Goal: Task Accomplishment & Management: Manage account settings

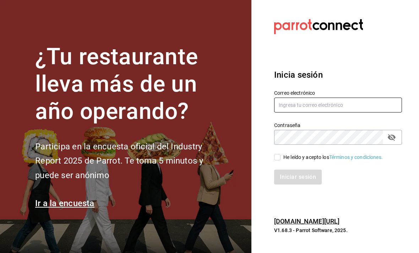
click at [312, 113] on input "text" at bounding box center [338, 105] width 128 height 15
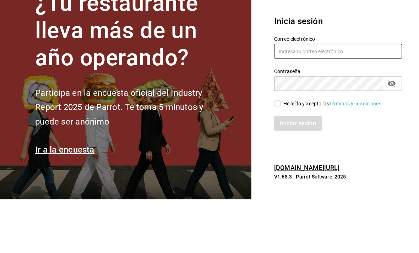
type input "eduardo.robles@grupocosteno.com"
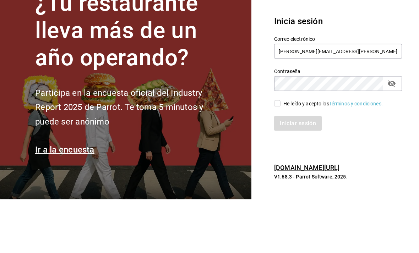
scroll to position [23, 0]
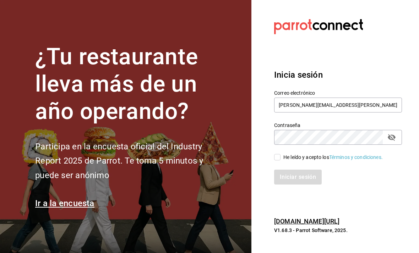
click at [275, 161] on div "Iniciar sesión" at bounding box center [334, 172] width 136 height 23
click at [278, 154] on input "He leído y acepto los Términos y condiciones." at bounding box center [277, 157] width 6 height 6
checkbox input "true"
click at [296, 170] on button "Iniciar sesión" at bounding box center [298, 177] width 48 height 15
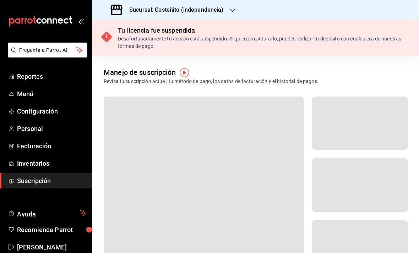
click at [230, 11] on icon "button" at bounding box center [233, 10] width 6 height 6
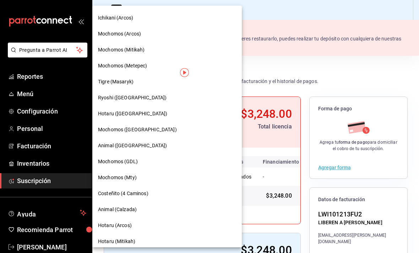
scroll to position [101, 0]
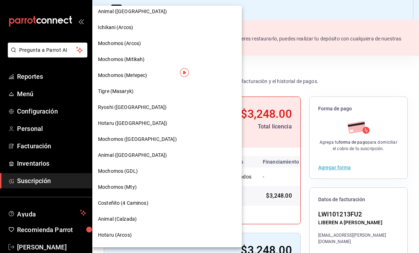
click at [116, 104] on span "Ryoshi ([GEOGRAPHIC_DATA])" at bounding box center [132, 107] width 69 height 7
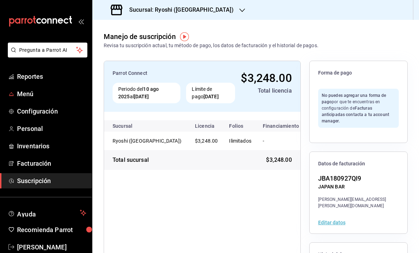
click at [20, 95] on span "Menú" at bounding box center [51, 94] width 69 height 10
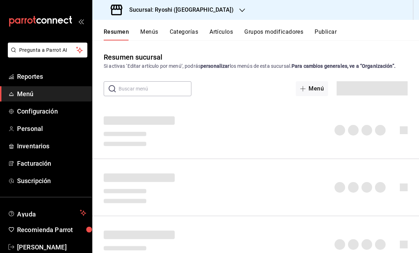
click at [179, 37] on button "Categorías" at bounding box center [184, 34] width 29 height 12
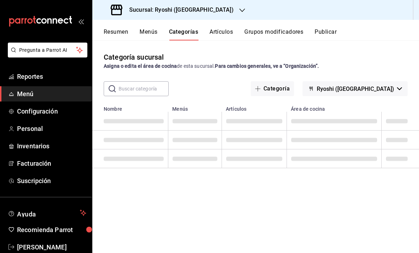
click at [388, 87] on span "Ryoshi ([GEOGRAPHIC_DATA])" at bounding box center [355, 89] width 77 height 7
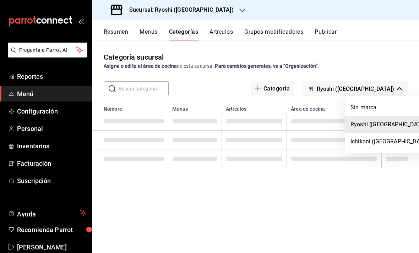
click at [379, 139] on li "Ichikani ([GEOGRAPHIC_DATA])" at bounding box center [390, 141] width 91 height 17
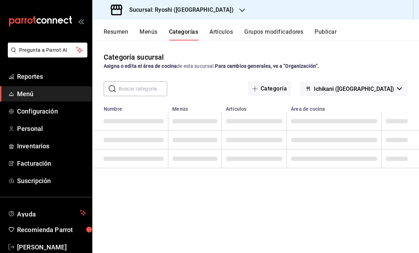
click at [391, 43] on div "Categoría sucursal Asigna o edita el área de cocina de esta sucursal. Para camb…" at bounding box center [255, 147] width 327 height 213
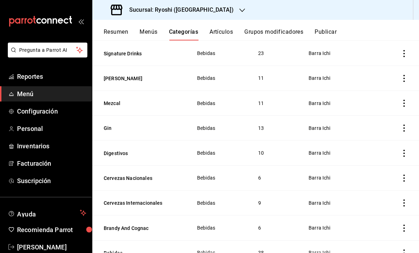
scroll to position [23, 0]
click at [404, 250] on icon "actions" at bounding box center [404, 253] width 7 height 7
click at [386, 131] on div at bounding box center [209, 126] width 419 height 253
click at [113, 250] on button "Bebidas" at bounding box center [139, 253] width 71 height 7
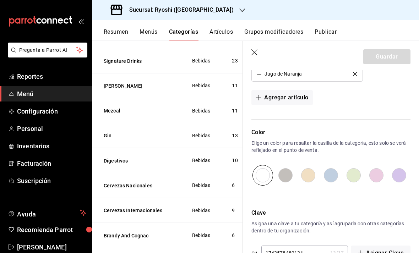
scroll to position [850, 0]
click at [255, 52] on icon "button" at bounding box center [255, 52] width 7 height 7
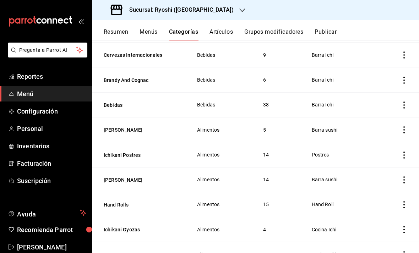
scroll to position [494, 0]
click at [120, 202] on button "Hand Rolls" at bounding box center [139, 205] width 71 height 7
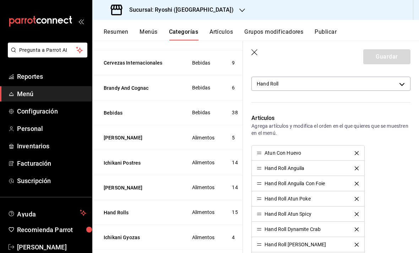
scroll to position [184, 0]
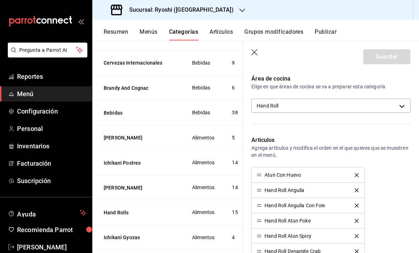
click at [405, 104] on body "Pregunta a Parrot AI Reportes Menú Configuración Personal Inventarios Facturaci…" at bounding box center [209, 126] width 419 height 253
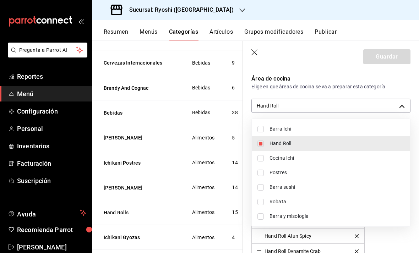
click at [335, 76] on div at bounding box center [209, 126] width 419 height 253
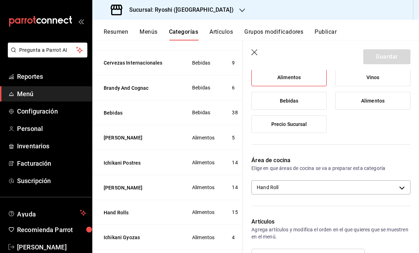
click at [371, 145] on div "Elige tu menú Tu categoría se va a incluir en los menús elegidos Vinos Bebidas …" at bounding box center [327, 79] width 168 height 135
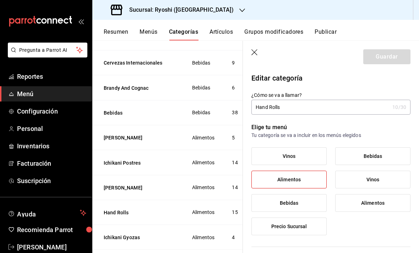
scroll to position [0, 0]
click at [254, 55] on icon "button" at bounding box center [255, 52] width 7 height 7
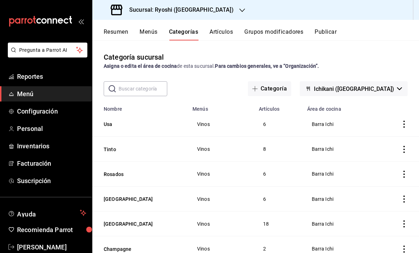
click at [226, 31] on button "Artículos" at bounding box center [221, 34] width 23 height 12
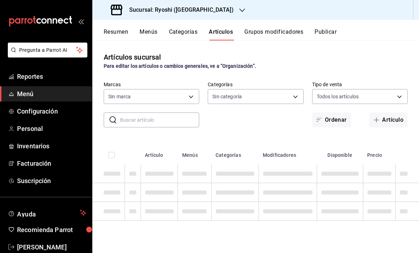
type input "26ca50e5-a845-484f-a54e-8a4432b79f59,e80bf875-3c9c-4ad9-8c6a-14c8262011fc"
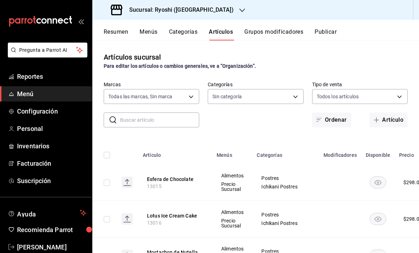
type input "983ebb25-c6d8-4647-898b-43e41473272b,b131aea8-f4fd-49fb-a6b3-d2f44229a596,2a94f…"
click at [280, 95] on body "Pregunta a Parrot AI Reportes Menú Configuración Personal Inventarios Facturaci…" at bounding box center [209, 126] width 419 height 253
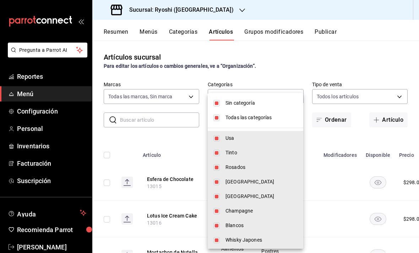
click at [333, 58] on div at bounding box center [209, 126] width 419 height 253
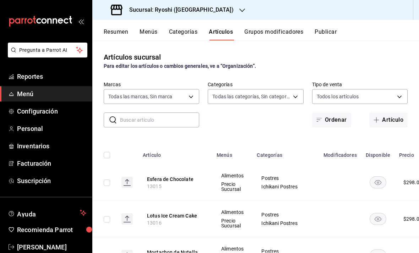
click at [385, 96] on body "Pregunta a Parrot AI Reportes Menú Configuración Personal Inventarios Facturaci…" at bounding box center [209, 126] width 419 height 253
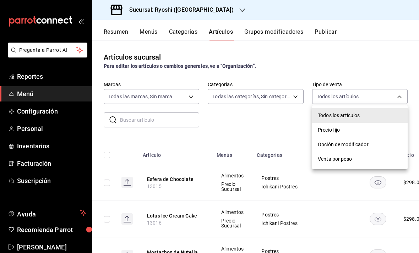
click at [378, 55] on div at bounding box center [209, 126] width 419 height 253
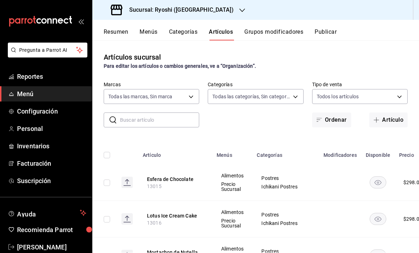
click at [186, 98] on body "Pregunta a Parrot AI Reportes Menú Configuración Personal Inventarios Facturaci…" at bounding box center [209, 126] width 419 height 253
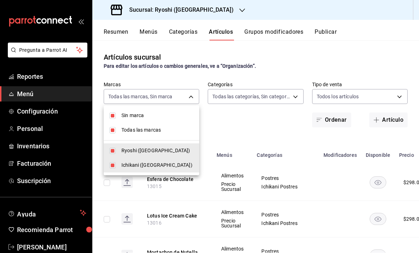
click at [171, 119] on span "Sin marca" at bounding box center [158, 115] width 72 height 7
checkbox input "true"
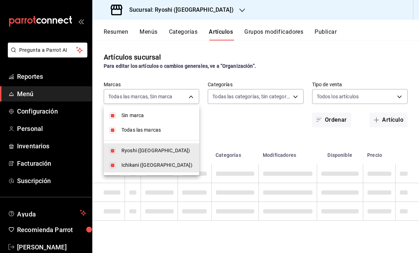
click at [147, 133] on span "Todas las marcas" at bounding box center [158, 130] width 72 height 7
checkbox input "false"
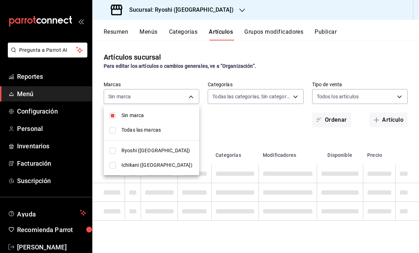
click at [115, 115] on input "checkbox" at bounding box center [112, 116] width 6 height 6
checkbox input "false"
click at [143, 164] on span "Ichikani ([GEOGRAPHIC_DATA])" at bounding box center [158, 165] width 72 height 7
type input "e80bf875-3c9c-4ad9-8c6a-14c8262011fc"
checkbox input "true"
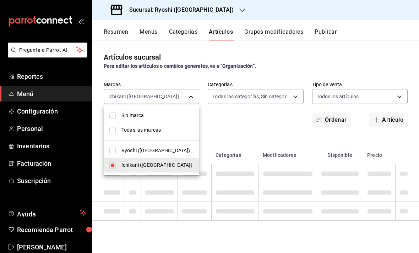
click at [360, 61] on div at bounding box center [209, 126] width 419 height 253
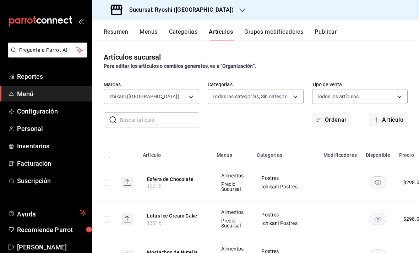
click at [47, 111] on span "Configuración" at bounding box center [51, 112] width 69 height 10
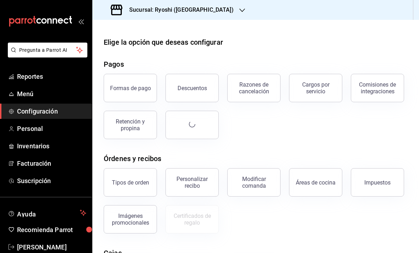
click at [322, 184] on div "Áreas de cocina" at bounding box center [316, 182] width 40 height 7
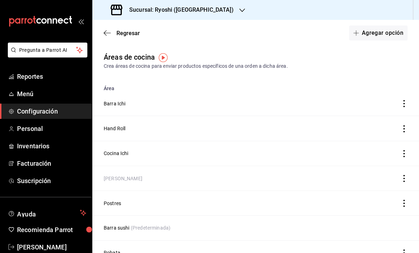
click at [385, 34] on button "Agregar opción" at bounding box center [378, 33] width 59 height 15
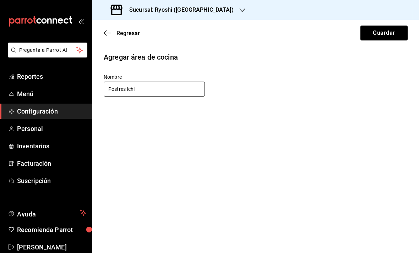
type input "Postres Ichi"
click at [390, 31] on button "Guardar" at bounding box center [384, 33] width 47 height 15
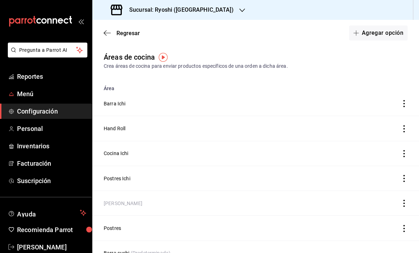
click at [34, 97] on span "Menú" at bounding box center [51, 94] width 69 height 10
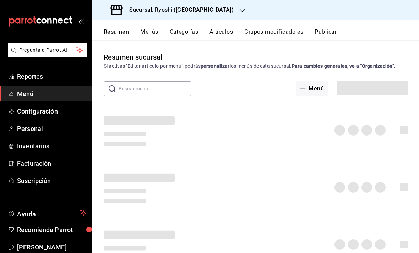
click at [189, 31] on button "Categorías" at bounding box center [184, 34] width 29 height 12
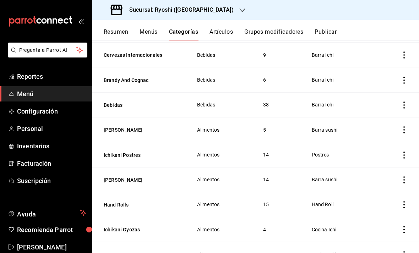
scroll to position [494, 0]
click at [131, 152] on button "Ichikani Postres" at bounding box center [139, 155] width 71 height 7
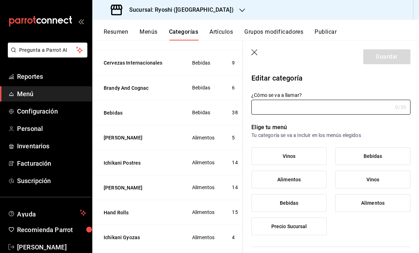
type input "Ichikani Postres"
type input "209b76fb-c81b-451c-b4fa-b01ff9838098"
type input "1742578489142"
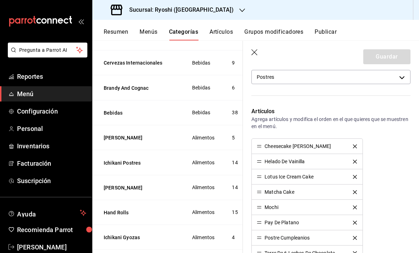
scroll to position [188, 0]
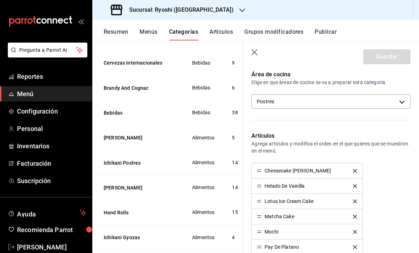
click at [404, 97] on body "Pregunta a Parrot AI Reportes Menú Configuración Personal Inventarios Facturaci…" at bounding box center [209, 126] width 419 height 253
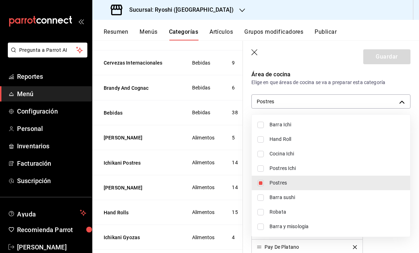
click at [296, 188] on li "Postres" at bounding box center [331, 183] width 159 height 15
checkbox input "false"
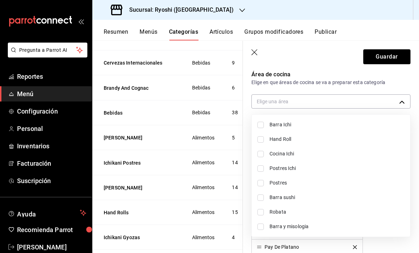
click at [299, 170] on span "Postres Ichi" at bounding box center [337, 168] width 135 height 7
type input "ae30dc58-1a17-4e97-8524-2b9733081887"
checkbox input "true"
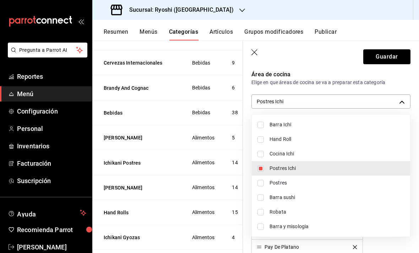
click at [393, 55] on div at bounding box center [209, 126] width 419 height 253
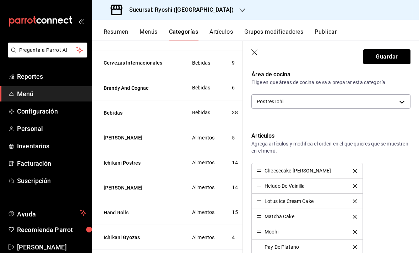
click at [386, 61] on button "Guardar" at bounding box center [387, 56] width 47 height 15
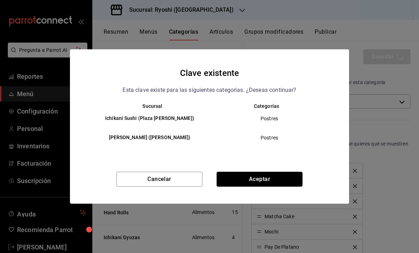
click at [271, 181] on button "Aceptar" at bounding box center [260, 179] width 86 height 15
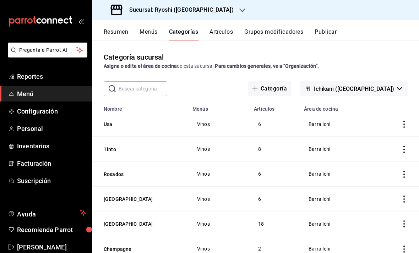
click at [222, 29] on button "Artículos" at bounding box center [221, 34] width 23 height 12
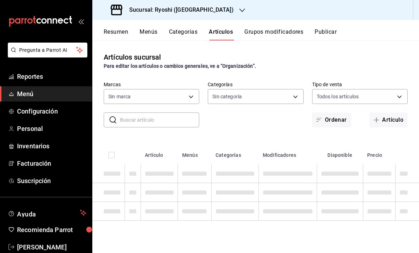
type input "983ebb25-c6d8-4647-898b-43e41473272b,b131aea8-f4fd-49fb-a6b3-d2f44229a596,2a94f…"
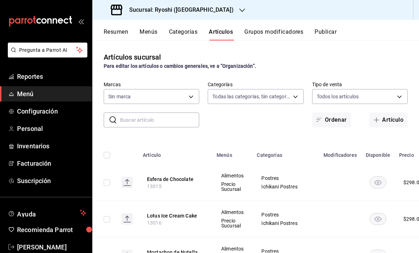
type input "26ca50e5-a845-484f-a54e-8a4432b79f59,e80bf875-3c9c-4ad9-8c6a-14c8262011fc"
click at [279, 100] on body "Pregunta a Parrot AI Reportes Menú Configuración Personal Inventarios Facturaci…" at bounding box center [209, 126] width 419 height 253
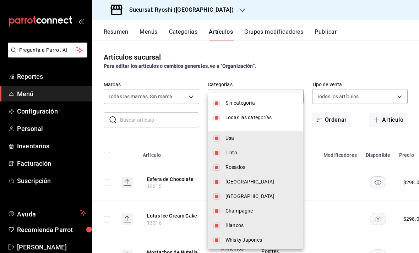
click at [268, 107] on li "Sin categoría" at bounding box center [256, 103] width 96 height 15
checkbox input "false"
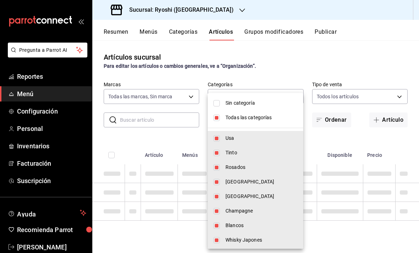
click at [269, 117] on span "Todas las categorías" at bounding box center [262, 117] width 72 height 7
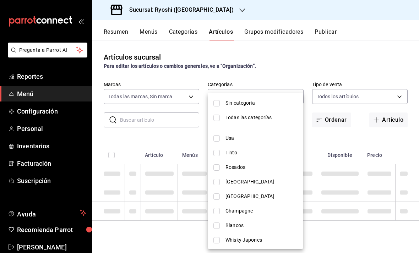
checkbox input "false"
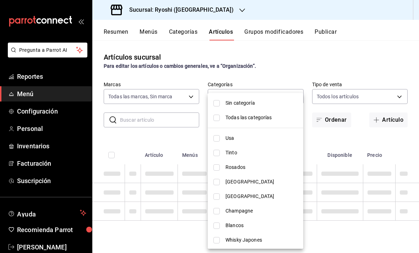
checkbox input "false"
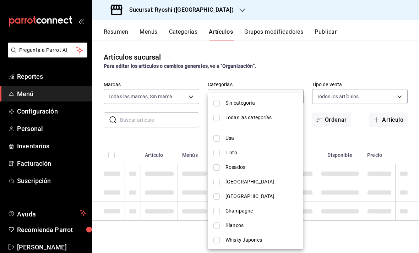
checkbox input "false"
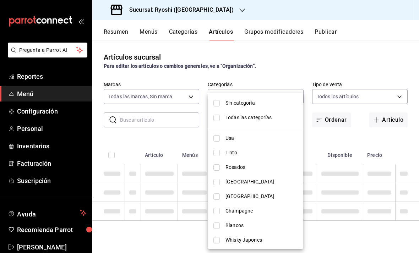
checkbox input "false"
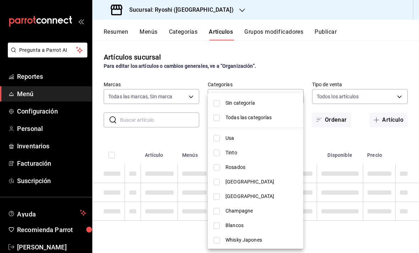
checkbox input "false"
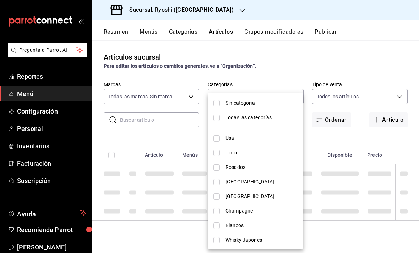
checkbox input "false"
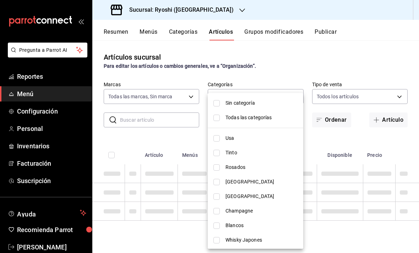
checkbox input "false"
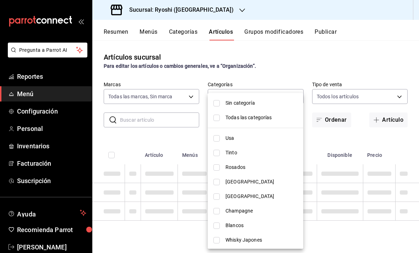
checkbox input "false"
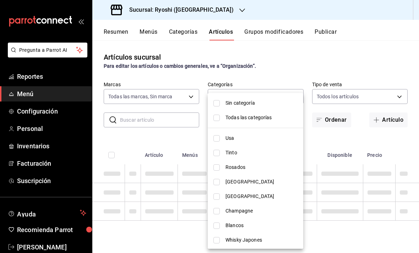
checkbox input "false"
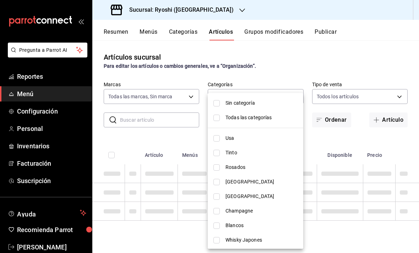
checkbox input "false"
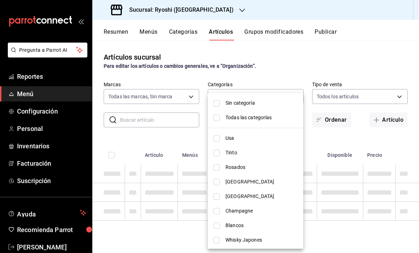
checkbox input "false"
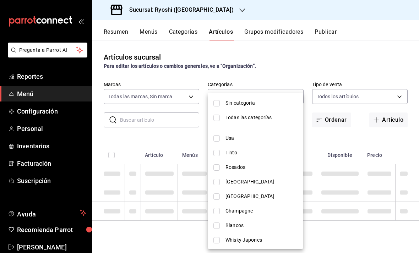
checkbox input "false"
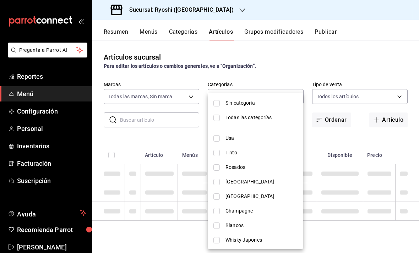
checkbox input "false"
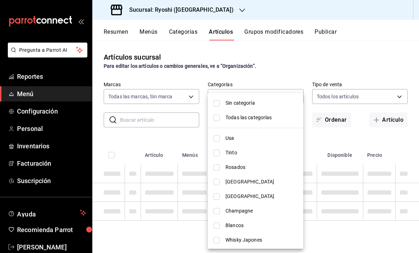
checkbox input "false"
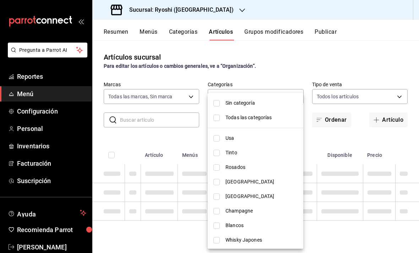
checkbox input "false"
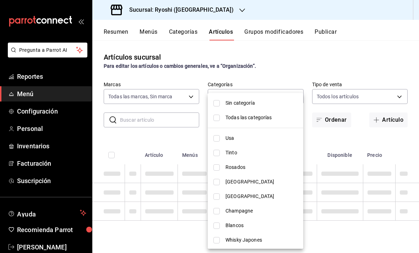
checkbox input "false"
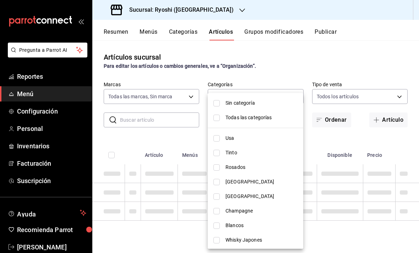
checkbox input "false"
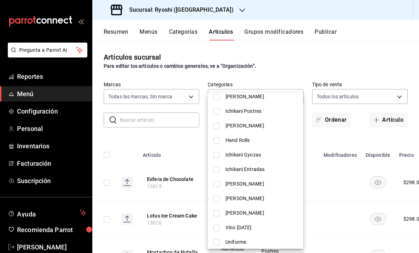
scroll to position [334, 0]
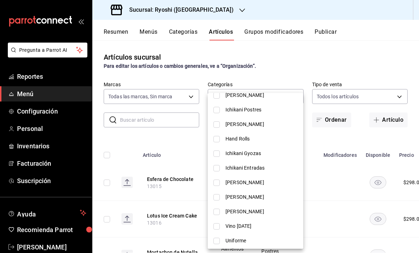
click at [219, 136] on input "checkbox" at bounding box center [217, 139] width 6 height 6
checkbox input "true"
type input "aedf3b27-1f0c-4854-b922-abb5fda0786f"
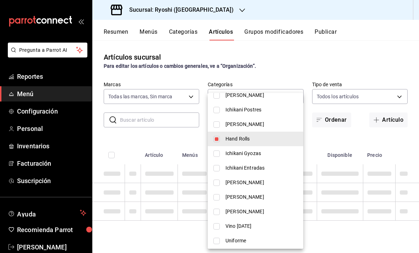
click at [350, 53] on div at bounding box center [209, 126] width 419 height 253
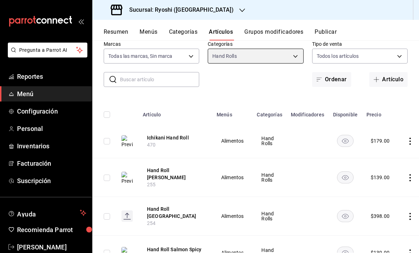
scroll to position [42, 0]
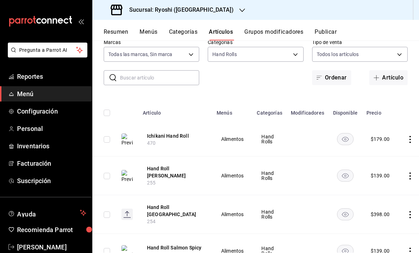
click at [165, 135] on button "Ichikani Hand Roll" at bounding box center [175, 136] width 57 height 7
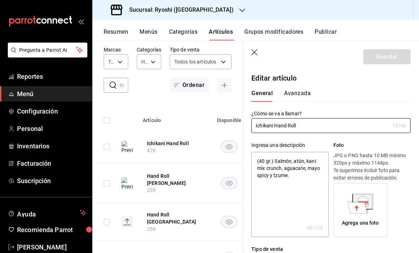
type textarea "x"
type input "$179.00"
type input "E48"
type input "90101500"
radio input "true"
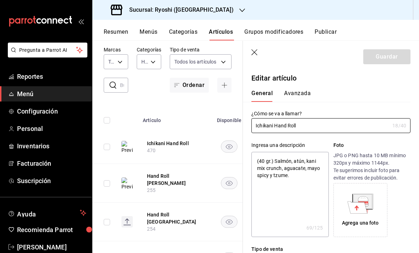
radio input "true"
type input "af4a5180-21b7-43ae-a5a0-12d71bad12f6"
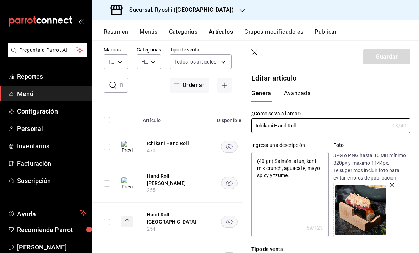
click at [304, 94] on button "Avanzada" at bounding box center [297, 96] width 27 height 12
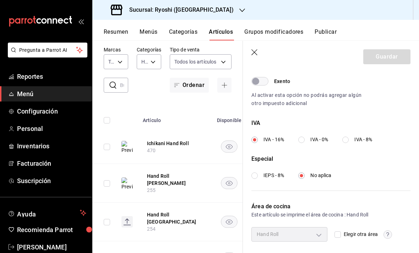
scroll to position [226, 0]
click at [257, 53] on icon "button" at bounding box center [255, 52] width 7 height 7
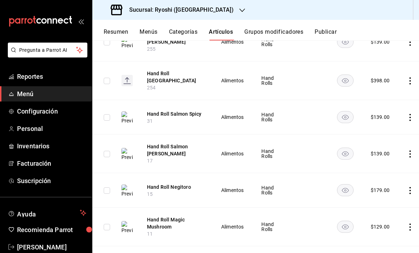
scroll to position [179, 0]
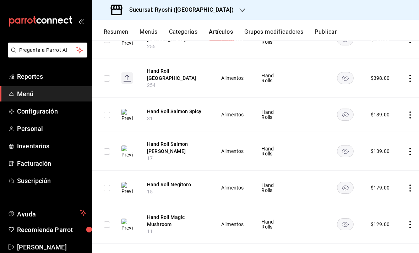
click at [166, 141] on button "Hand Roll Salmon [PERSON_NAME]" at bounding box center [175, 148] width 57 height 14
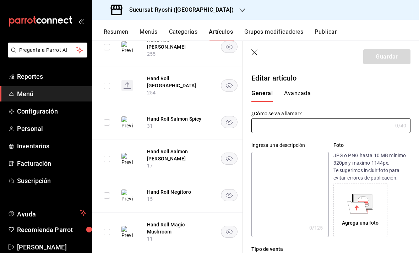
type input "Hand Roll Salmon [PERSON_NAME]"
type textarea "(25 gr.) Chile [PERSON_NAME], salsa yuzu kosho y pepino."
type textarea "x"
type input "$139.00"
type input "17"
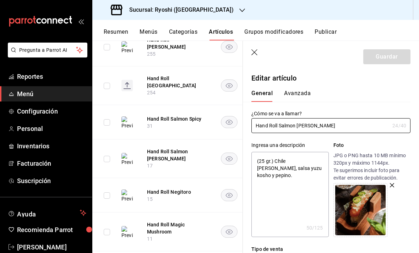
click at [293, 88] on div "General [PERSON_NAME]" at bounding box center [327, 93] width 168 height 18
click at [295, 93] on button "Avanzada" at bounding box center [297, 96] width 27 height 12
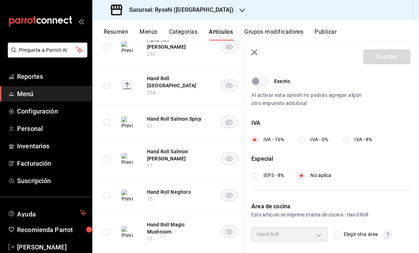
scroll to position [226, 0]
click at [253, 52] on icon "button" at bounding box center [255, 52] width 7 height 7
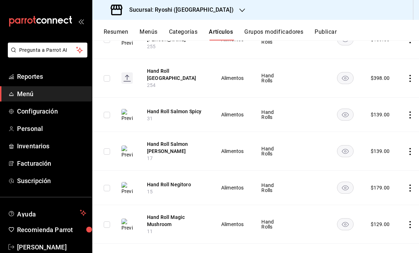
click at [320, 34] on button "Publicar" at bounding box center [326, 34] width 22 height 12
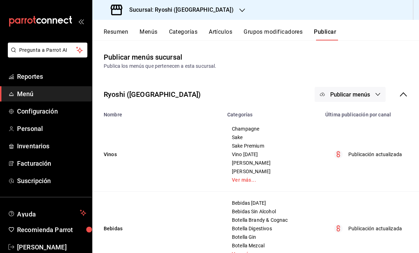
click at [182, 31] on button "Categorías" at bounding box center [183, 34] width 29 height 12
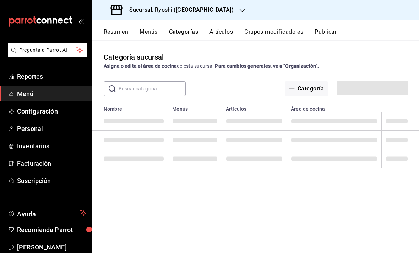
click at [188, 31] on button "Categorías" at bounding box center [183, 34] width 29 height 12
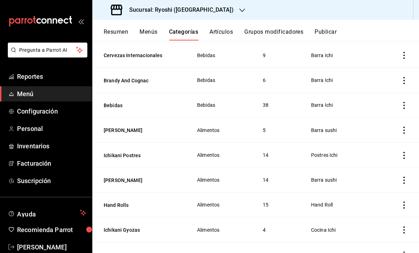
scroll to position [23, 0]
click at [132, 127] on button "[PERSON_NAME]" at bounding box center [139, 130] width 71 height 7
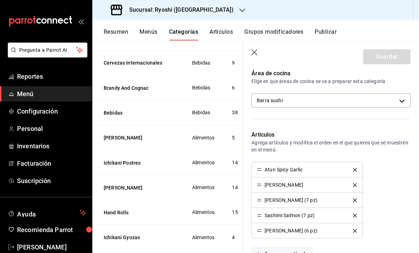
scroll to position [164, 0]
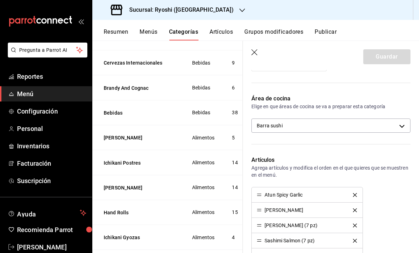
click at [399, 131] on body "Pregunta a Parrot AI Reportes Menú Configuración Personal Inventarios Facturaci…" at bounding box center [209, 126] width 419 height 253
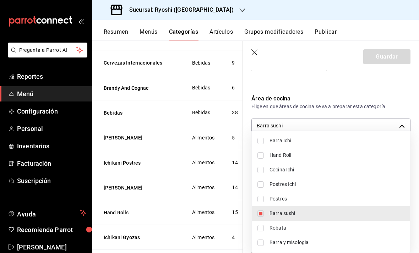
click at [300, 215] on span "Barra sushi" at bounding box center [337, 213] width 135 height 7
checkbox input "false"
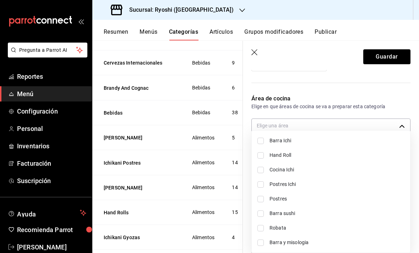
click at [300, 156] on span "Hand Roll" at bounding box center [337, 155] width 135 height 7
type input "af4a5180-21b7-43ae-a5a0-12d71bad12f6"
checkbox input "true"
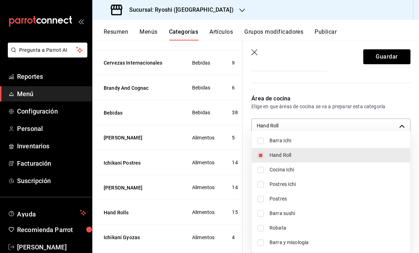
click at [389, 55] on div at bounding box center [209, 126] width 419 height 253
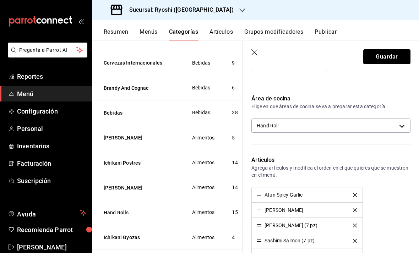
click at [390, 59] on button "Guardar" at bounding box center [387, 56] width 47 height 15
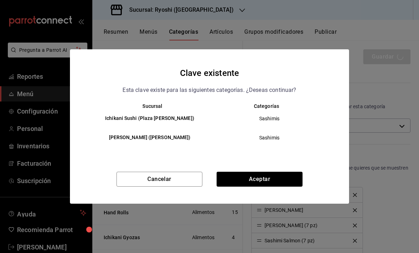
click at [267, 178] on button "Aceptar" at bounding box center [260, 179] width 86 height 15
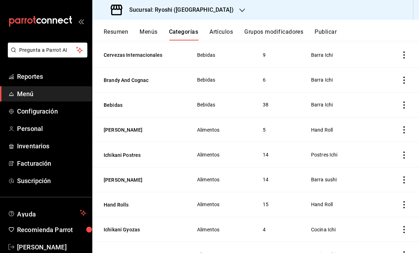
scroll to position [494, 0]
click at [132, 177] on button "[PERSON_NAME]" at bounding box center [139, 180] width 71 height 7
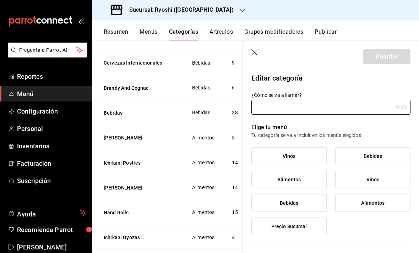
type input "[PERSON_NAME]"
type input "289185a1-379f-417e-af6c-fba55ee5ecb7"
type input "1742578489138"
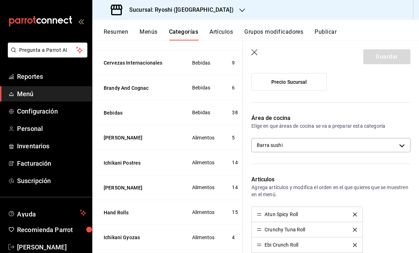
scroll to position [152, 0]
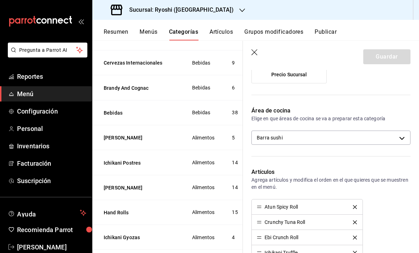
click at [396, 142] on body "Pregunta a Parrot AI Reportes Menú Configuración Personal Inventarios Facturaci…" at bounding box center [209, 126] width 419 height 253
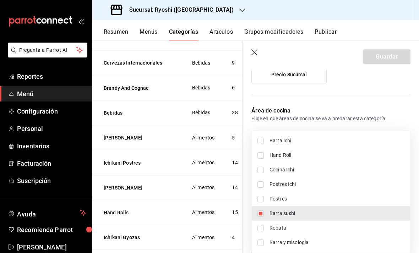
click at [308, 217] on span "Barra sushi" at bounding box center [337, 213] width 135 height 7
checkbox input "false"
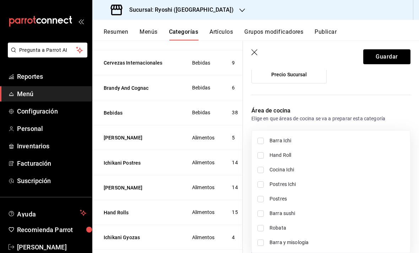
click at [305, 154] on span "Hand Roll" at bounding box center [337, 155] width 135 height 7
type input "af4a5180-21b7-43ae-a5a0-12d71bad12f6"
checkbox input "true"
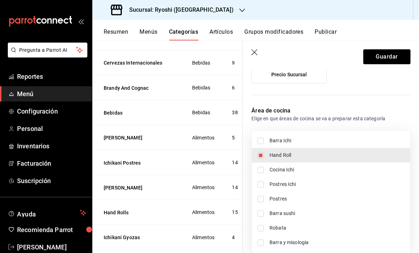
click at [390, 57] on div at bounding box center [209, 126] width 419 height 253
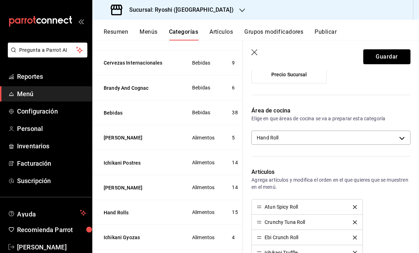
click at [393, 54] on button "Guardar" at bounding box center [387, 56] width 47 height 15
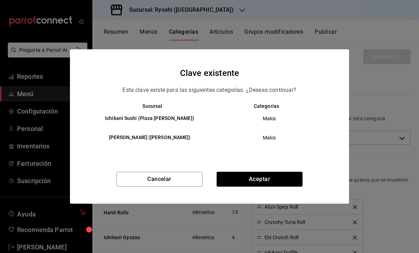
click at [275, 176] on button "Aceptar" at bounding box center [260, 179] width 86 height 15
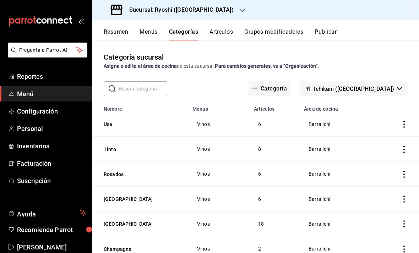
click at [329, 31] on button "Publicar" at bounding box center [326, 34] width 22 height 12
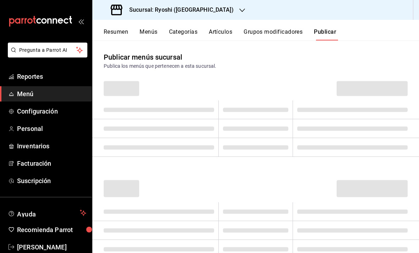
click at [331, 34] on button "Publicar" at bounding box center [325, 34] width 22 height 12
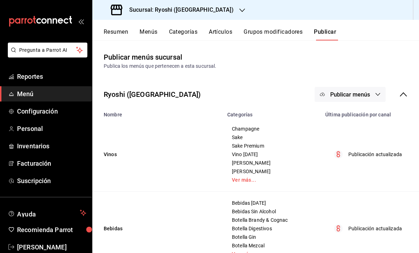
click at [186, 32] on button "Categorías" at bounding box center [183, 34] width 29 height 12
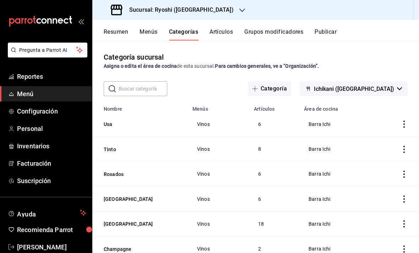
click at [188, 33] on button "Categorías" at bounding box center [183, 34] width 29 height 12
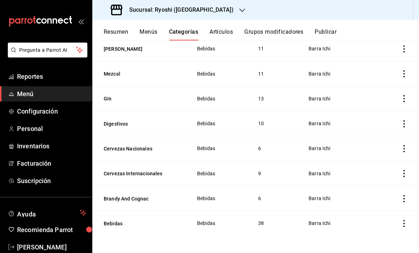
scroll to position [346, 0]
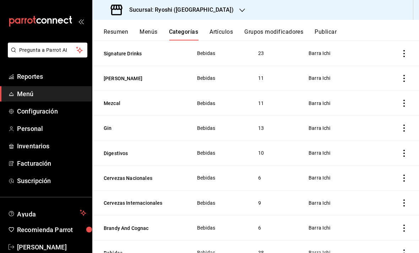
click at [23, 99] on link "Menú" at bounding box center [46, 93] width 92 height 15
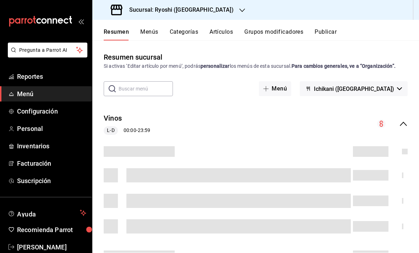
click at [408, 120] on icon "collapse-menu-row" at bounding box center [403, 124] width 9 height 9
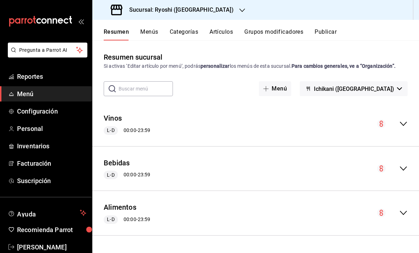
click at [184, 29] on button "Categorías" at bounding box center [184, 34] width 29 height 12
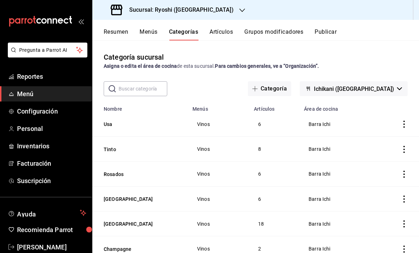
click at [391, 81] on button "Ichikani ([GEOGRAPHIC_DATA])" at bounding box center [354, 88] width 108 height 15
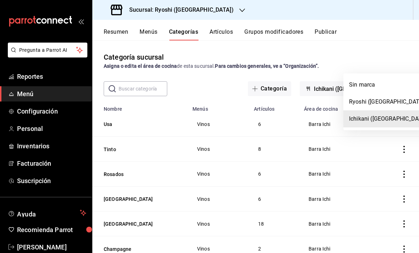
click at [383, 100] on li "Ryoshi ([GEOGRAPHIC_DATA])" at bounding box center [389, 101] width 91 height 17
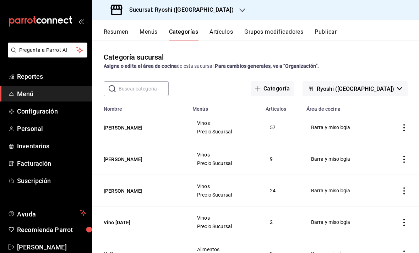
scroll to position [0, 0]
click at [390, 86] on span "Ryoshi ([GEOGRAPHIC_DATA])" at bounding box center [355, 89] width 77 height 7
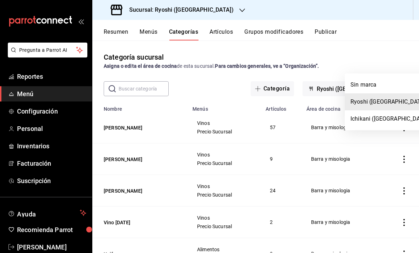
click at [376, 119] on li "Ichikani ([GEOGRAPHIC_DATA])" at bounding box center [390, 119] width 91 height 17
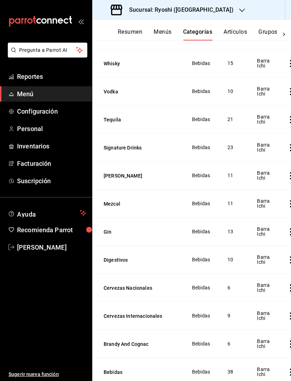
scroll to position [23, 0]
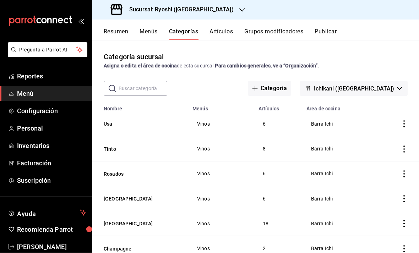
scroll to position [23, 0]
click at [29, 129] on span "Personal" at bounding box center [51, 129] width 69 height 10
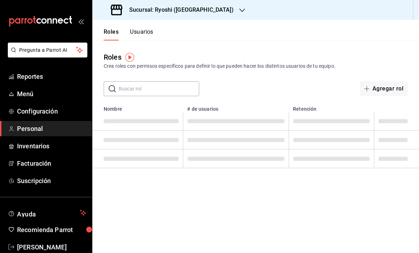
click at [140, 31] on button "Usuarios" at bounding box center [141, 34] width 23 height 12
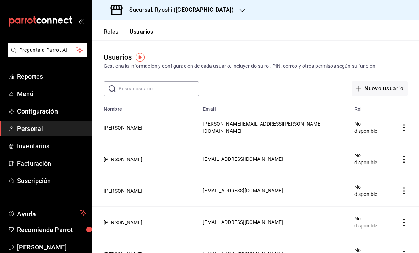
click at [144, 91] on input "text" at bounding box center [159, 89] width 81 height 14
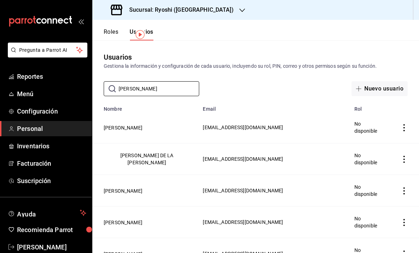
click at [132, 82] on input "Robles" at bounding box center [159, 89] width 81 height 14
type input "R"
type input "Eduardo"
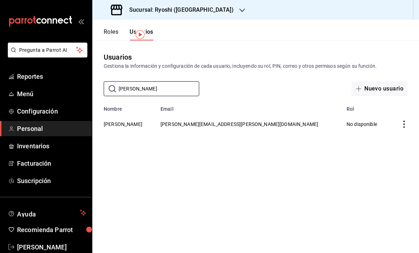
click at [119, 112] on td "[PERSON_NAME]" at bounding box center [124, 124] width 64 height 25
click at [127, 121] on button "[PERSON_NAME]" at bounding box center [123, 124] width 39 height 7
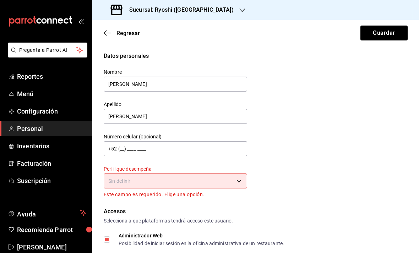
click at [131, 180] on body "Pregunta a Parrot AI Reportes Menú Configuración Personal Inventarios Facturaci…" at bounding box center [209, 126] width 419 height 253
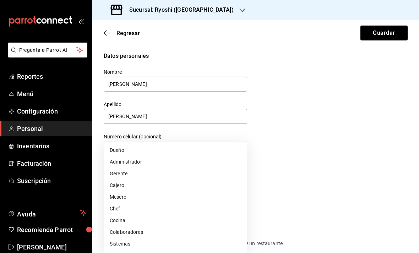
click at [131, 242] on li "Sistemas" at bounding box center [175, 244] width 143 height 12
type input "IT"
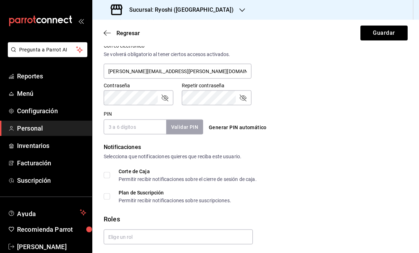
scroll to position [23, 0]
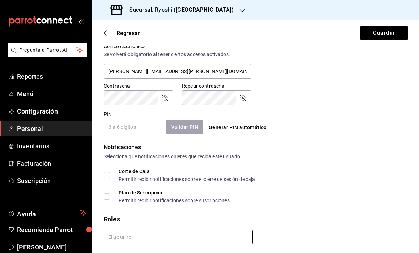
click at [171, 230] on input "text" at bounding box center [178, 237] width 149 height 15
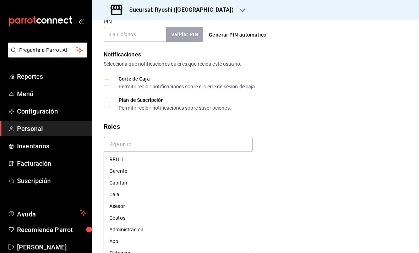
scroll to position [12, 0]
click at [129, 248] on li "Sistemas" at bounding box center [178, 254] width 149 height 12
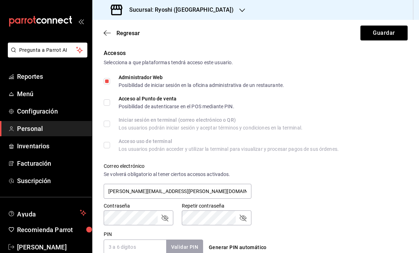
scroll to position [142, 0]
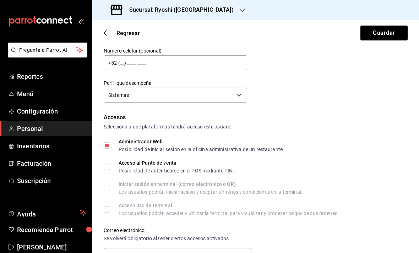
checkbox input "true"
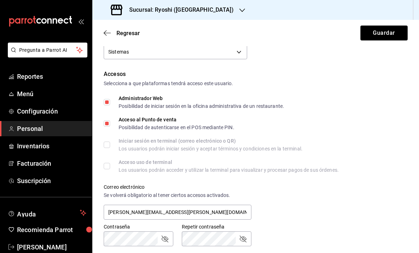
scroll to position [171, 0]
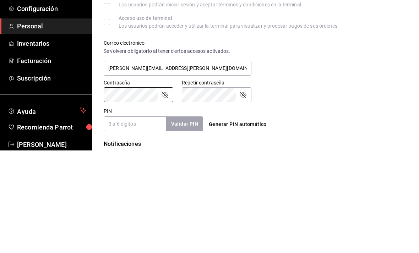
click at [145, 219] on input "PIN" at bounding box center [135, 226] width 63 height 15
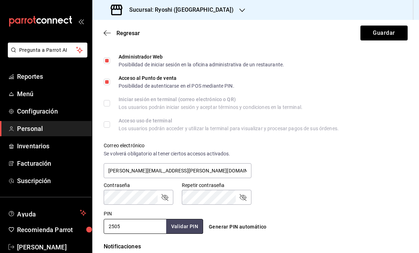
type input "2505"
click at [184, 219] on button "Validar PIN" at bounding box center [185, 226] width 38 height 15
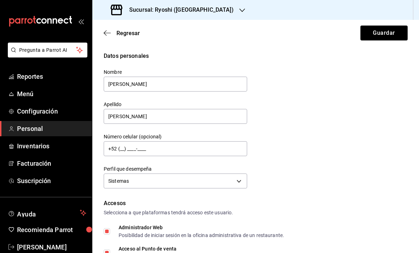
scroll to position [0, 0]
click at [291, 32] on button "Guardar" at bounding box center [384, 33] width 47 height 15
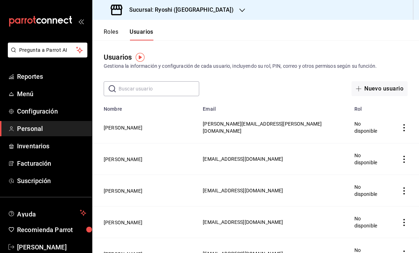
click at [155, 89] on input "text" at bounding box center [159, 89] width 81 height 14
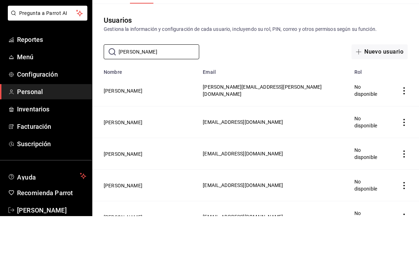
type input "Robles"
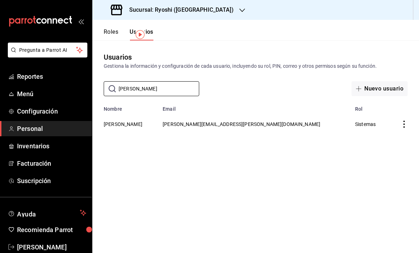
click at [128, 121] on button "[PERSON_NAME]" at bounding box center [123, 124] width 39 height 7
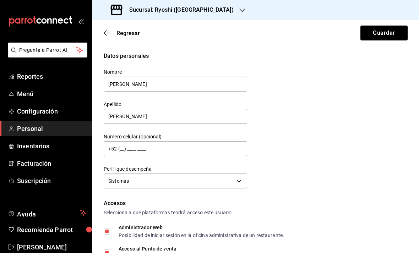
click at [291, 101] on div "Datos personales Nombre Eduardo Apellido Robles Número celular (opcional) +52 (…" at bounding box center [256, 121] width 304 height 139
click at [109, 31] on icon "button" at bounding box center [107, 33] width 7 height 6
